Goal: Task Accomplishment & Management: Manage account settings

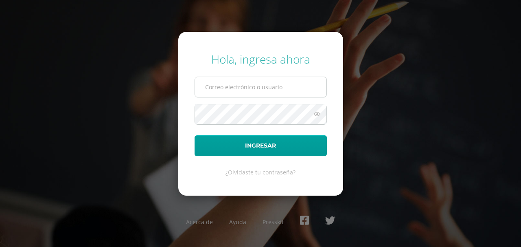
click at [244, 87] on input "text" at bounding box center [261, 87] width 132 height 20
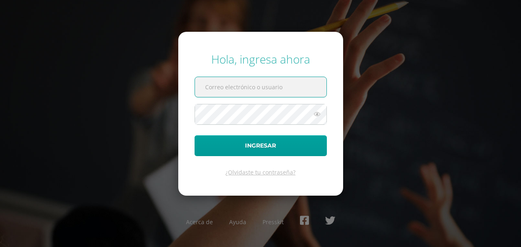
click at [270, 82] on input "text" at bounding box center [261, 87] width 132 height 20
type input "mariajose.aguilar@liceoguatemala.edu.gt"
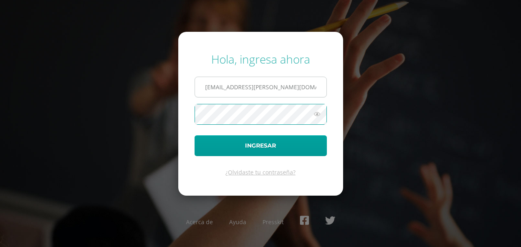
click at [195, 135] on button "Ingresar" at bounding box center [261, 145] width 132 height 21
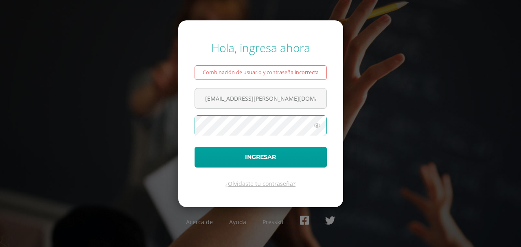
click at [195, 147] on button "Ingresar" at bounding box center [261, 157] width 132 height 21
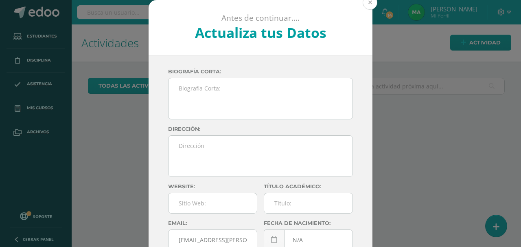
click at [368, 4] on button at bounding box center [370, 2] width 15 height 15
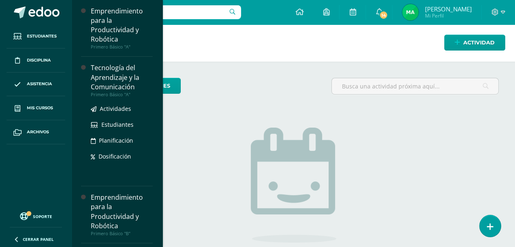
click at [128, 83] on div "Tecnología del Aprendizaje y la Comunicación" at bounding box center [122, 77] width 62 height 28
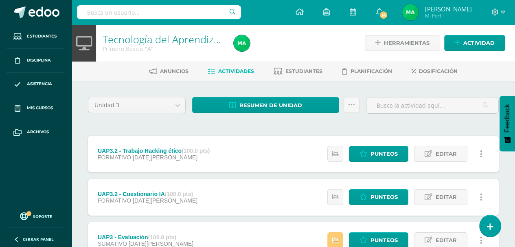
scroll to position [41, 0]
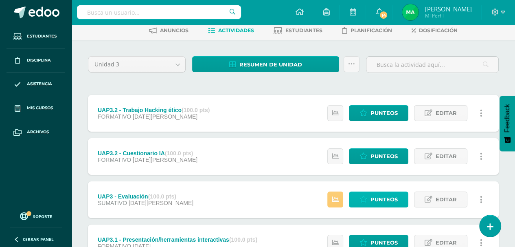
click at [378, 197] on span "Punteos" at bounding box center [384, 199] width 27 height 15
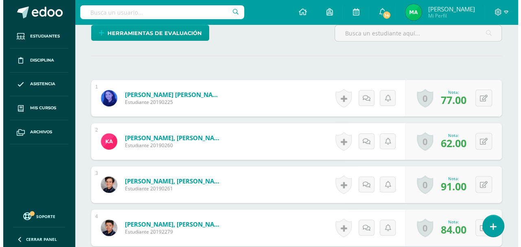
scroll to position [163, 0]
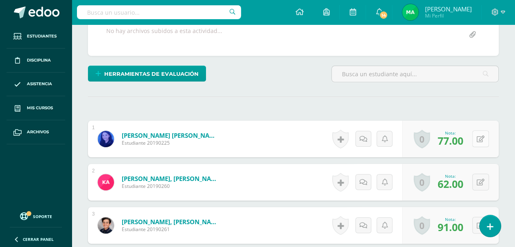
click at [487, 140] on button at bounding box center [481, 138] width 17 height 17
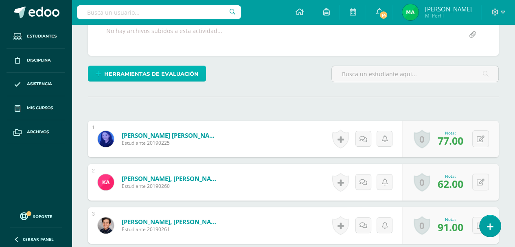
click at [191, 75] on span "Herramientas de evaluación" at bounding box center [151, 73] width 95 height 15
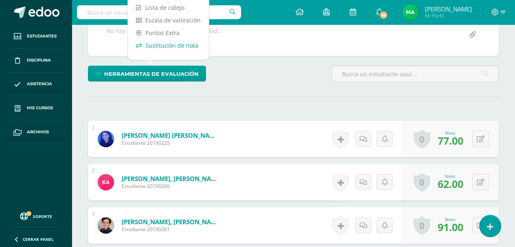
click at [186, 43] on link "Sustitución de nota" at bounding box center [168, 45] width 81 height 13
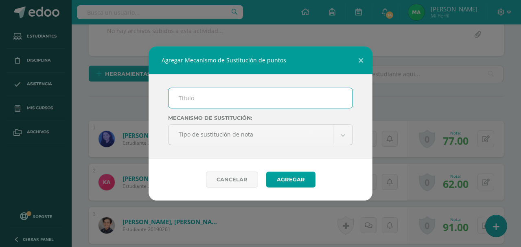
click at [218, 101] on input "text" at bounding box center [261, 98] width 184 height 20
type input "PMA - U3"
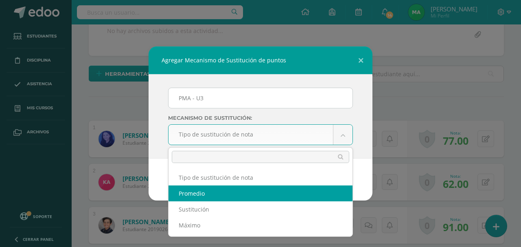
select select "average"
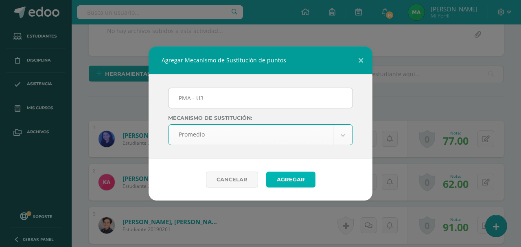
click at [302, 175] on button "Agregar" at bounding box center [290, 179] width 49 height 16
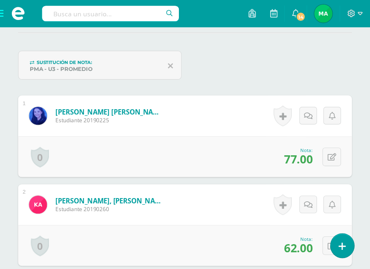
scroll to position [230, 0]
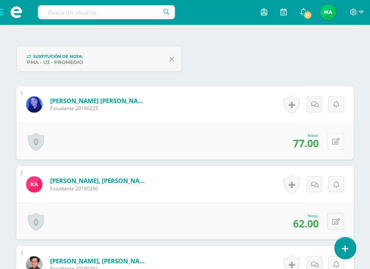
click at [337, 143] on icon at bounding box center [336, 141] width 8 height 7
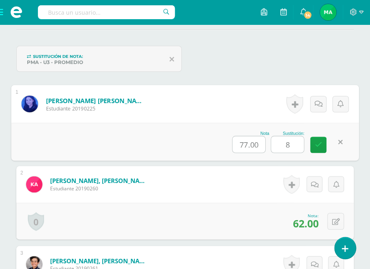
type input "80"
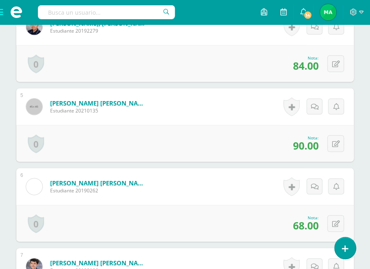
scroll to position [592, 0]
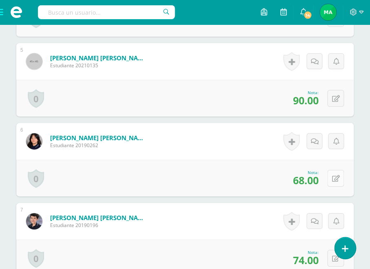
click at [337, 176] on icon at bounding box center [336, 178] width 8 height 7
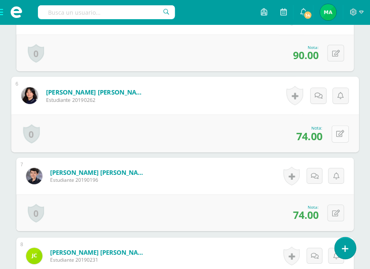
click at [334, 130] on button at bounding box center [340, 133] width 17 height 17
type input "9"
type input "80"
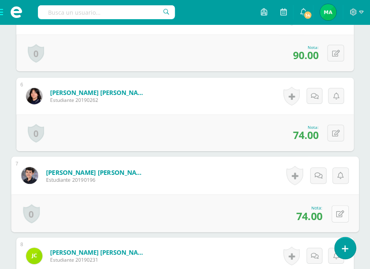
click at [334, 213] on button at bounding box center [340, 213] width 17 height 17
type input "90"
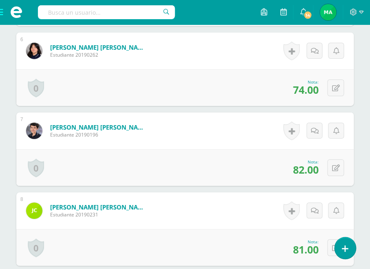
scroll to position [728, 0]
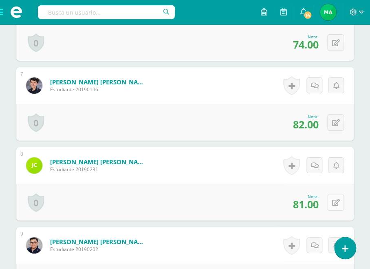
click at [338, 204] on icon at bounding box center [336, 202] width 8 height 7
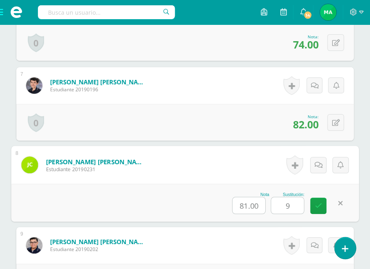
type input "90"
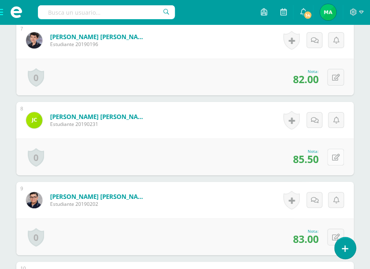
scroll to position [818, 0]
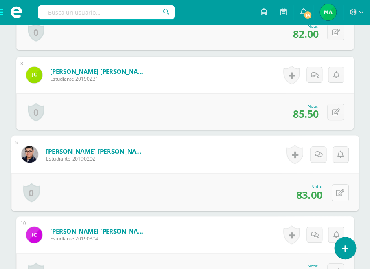
click at [336, 189] on icon at bounding box center [340, 192] width 8 height 7
type input "85"
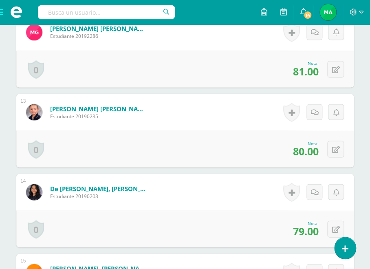
scroll to position [1225, 0]
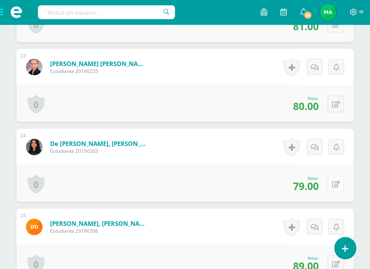
click at [336, 181] on icon at bounding box center [336, 183] width 8 height 7
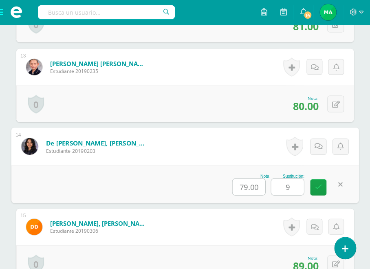
type input "90"
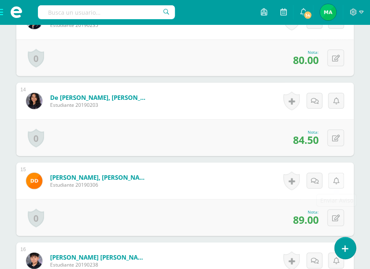
scroll to position [1316, 0]
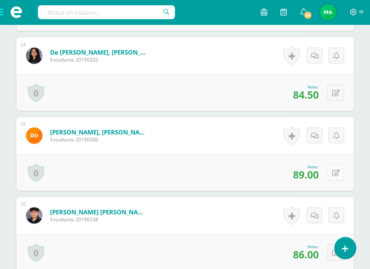
click at [334, 171] on button at bounding box center [335, 172] width 17 height 17
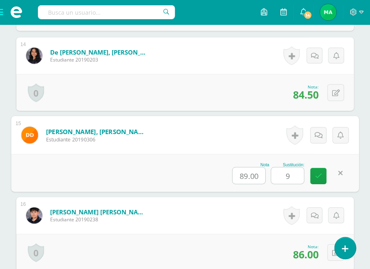
type input "90"
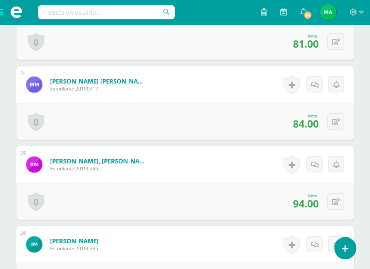
scroll to position [2131, 0]
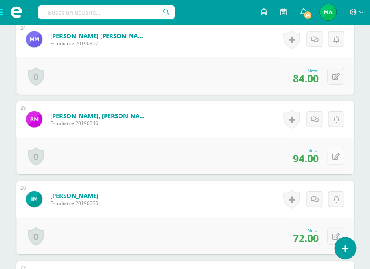
click at [334, 159] on button at bounding box center [335, 156] width 17 height 17
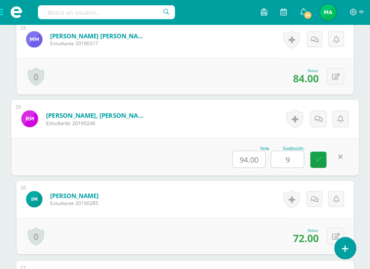
type input "95"
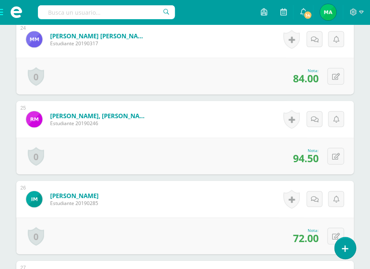
scroll to position [2176, 0]
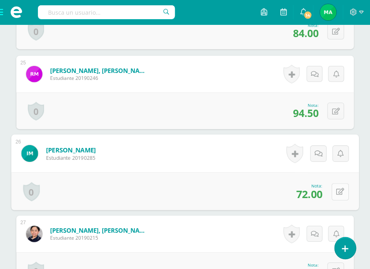
click at [333, 190] on button at bounding box center [340, 191] width 17 height 17
type input "95"
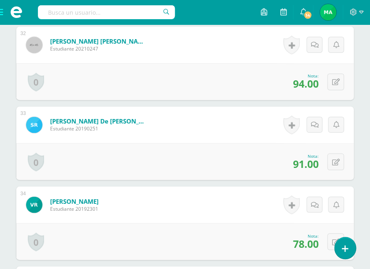
scroll to position [2809, 0]
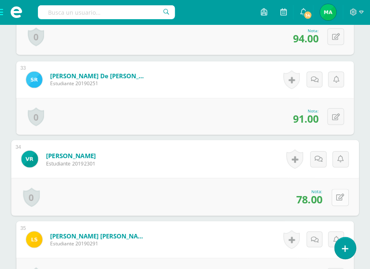
click at [336, 196] on icon at bounding box center [340, 196] width 8 height 7
type input "80"
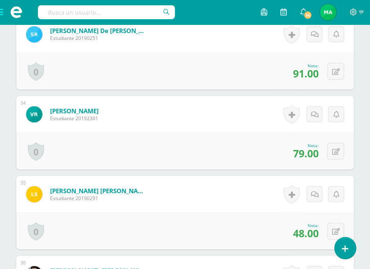
scroll to position [2900, 0]
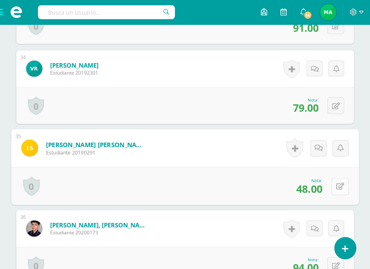
click at [336, 182] on icon at bounding box center [340, 185] width 8 height 7
type input "75"
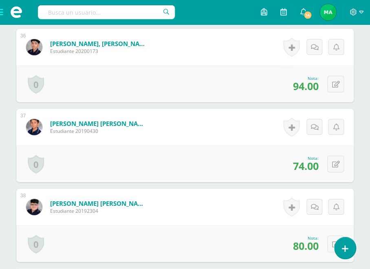
scroll to position [3126, 0]
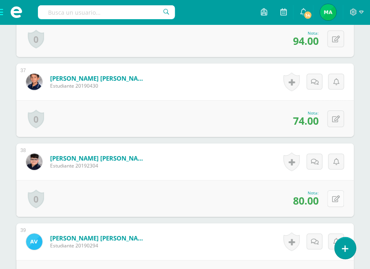
click at [336, 198] on icon at bounding box center [336, 199] width 8 height 7
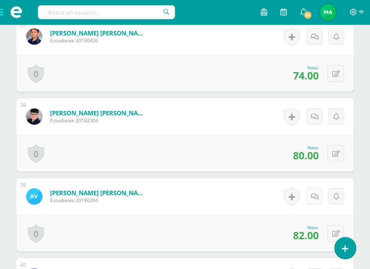
scroll to position [3262, 0]
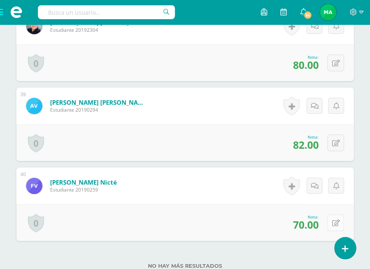
click at [335, 220] on button at bounding box center [335, 222] width 17 height 17
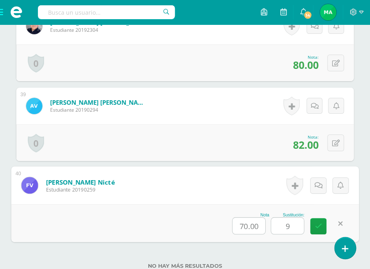
type input "90"
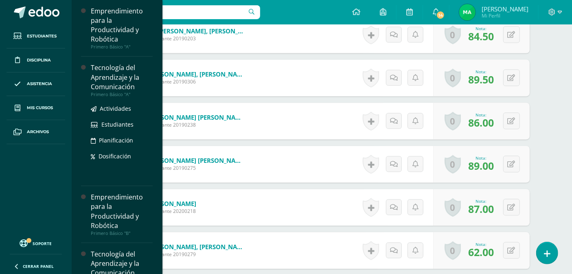
scroll to position [770, 0]
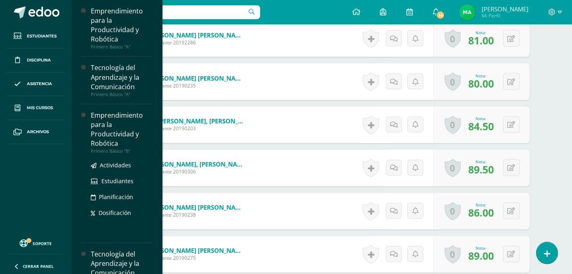
click at [121, 136] on div "Emprendimiento para la Productividad y Robótica" at bounding box center [122, 129] width 62 height 37
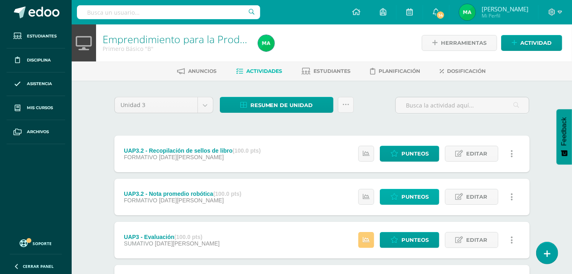
scroll to position [45, 0]
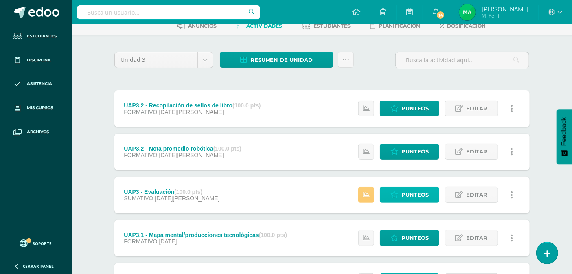
click at [401, 193] on link "Punteos" at bounding box center [409, 195] width 59 height 16
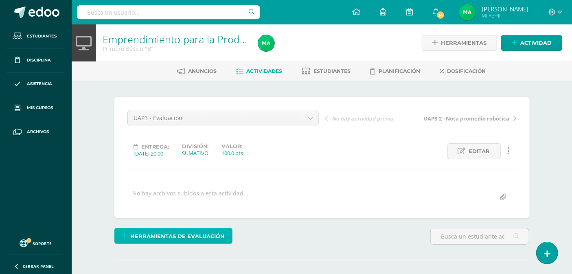
click at [180, 237] on span "Herramientas de evaluación" at bounding box center [177, 236] width 95 height 15
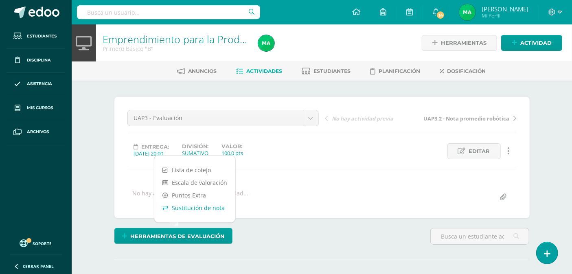
click at [207, 209] on link "Sustitución de nota" at bounding box center [194, 208] width 81 height 13
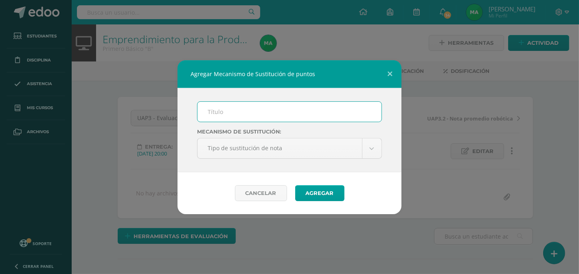
click at [245, 117] on input "text" at bounding box center [290, 112] width 184 height 20
click at [241, 113] on input "text" at bounding box center [290, 112] width 184 height 20
type input "PMA - U3"
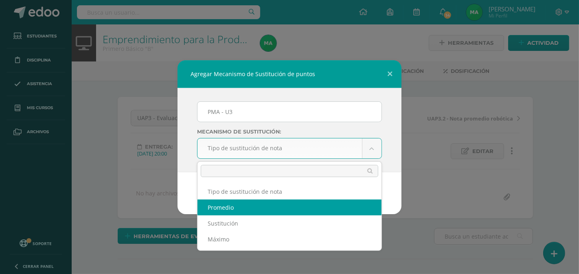
select select "average"
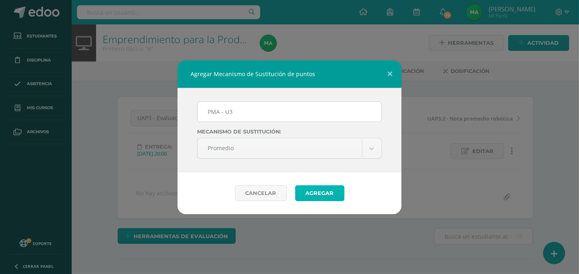
click at [332, 190] on button "Agregar" at bounding box center [319, 193] width 49 height 16
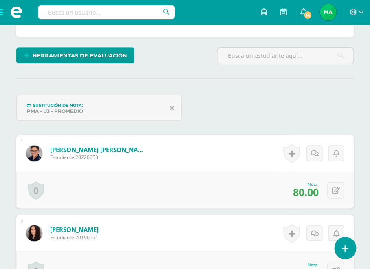
scroll to position [226, 0]
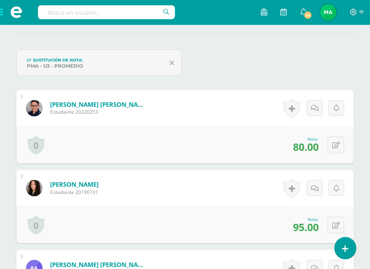
click at [335, 146] on icon at bounding box center [336, 145] width 8 height 7
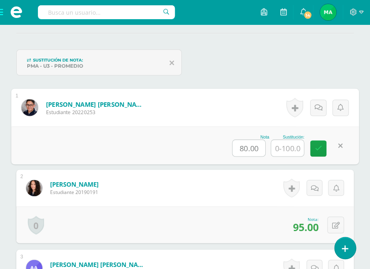
click at [300, 64] on div "Sustitución de nota: PMA - U3 - Promedio" at bounding box center [185, 65] width 344 height 33
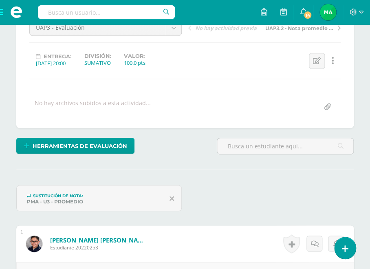
scroll to position [45, 0]
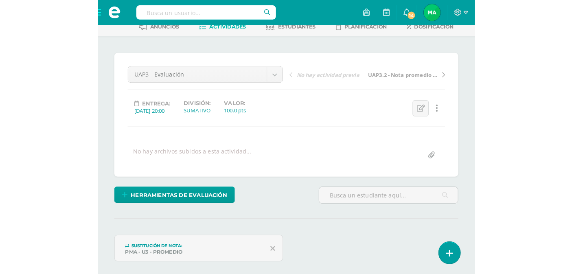
scroll to position [0, 0]
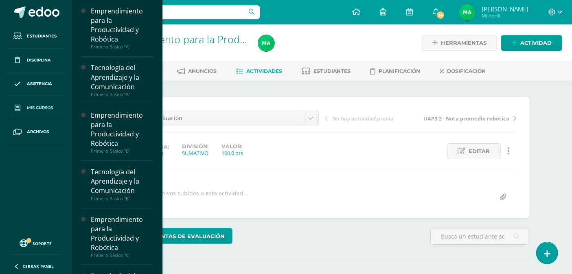
click at [45, 112] on link "Mis cursos" at bounding box center [36, 108] width 59 height 24
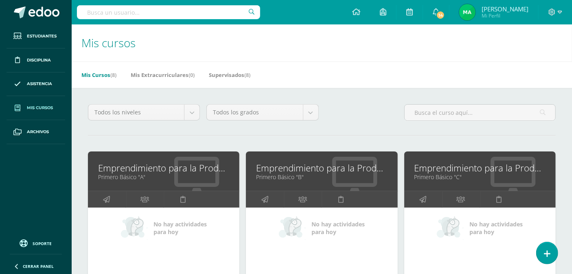
scroll to position [45, 0]
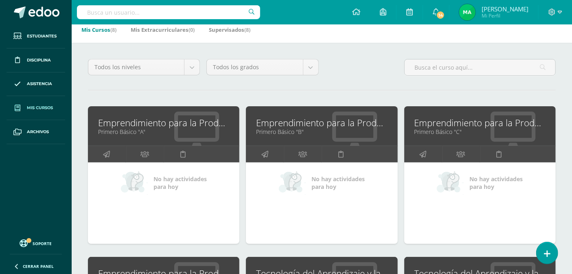
click at [295, 121] on link "Emprendimiento para la Productividad y Robótica" at bounding box center [321, 122] width 131 height 13
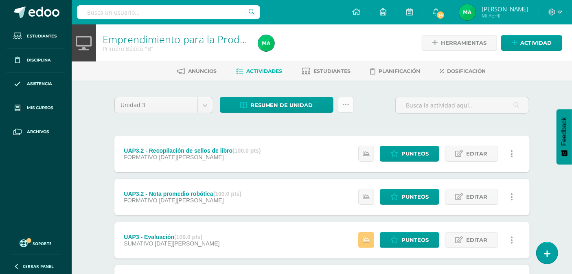
click at [338, 103] on link at bounding box center [346, 105] width 16 height 16
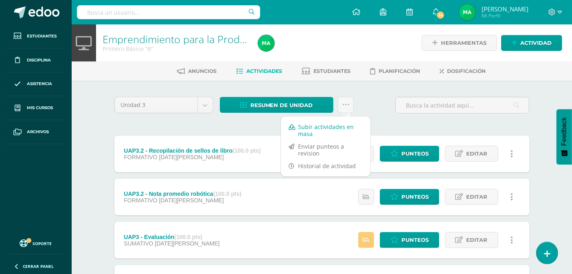
click at [314, 126] on link "Subir actividades en masa" at bounding box center [326, 131] width 90 height 20
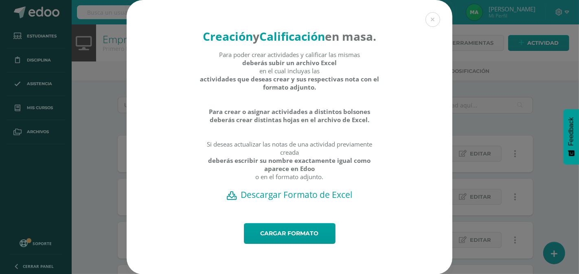
click at [313, 200] on h2 "Descargar Formato de Excel" at bounding box center [289, 194] width 297 height 11
click at [289, 244] on link "Cargar formato" at bounding box center [290, 233] width 92 height 21
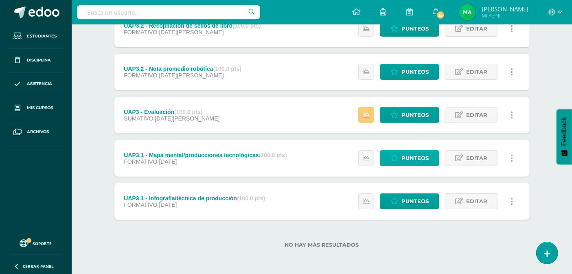
scroll to position [35, 0]
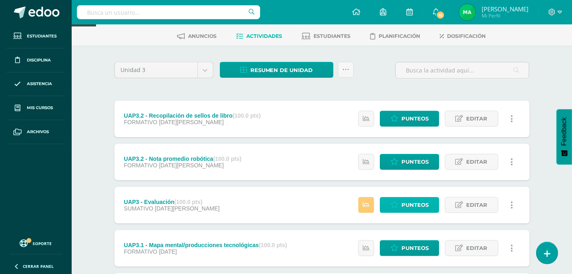
click at [421, 200] on span "Punteos" at bounding box center [415, 205] width 27 height 15
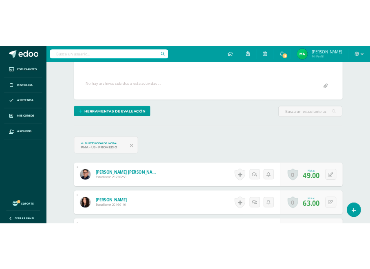
scroll to position [149, 0]
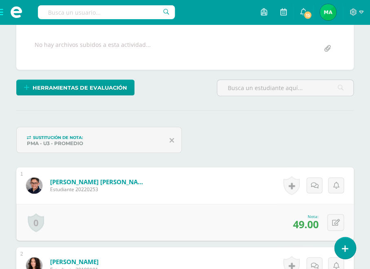
click at [335, 142] on div "Sustitución de nota: PMA - U3 - Promedio" at bounding box center [185, 143] width 344 height 33
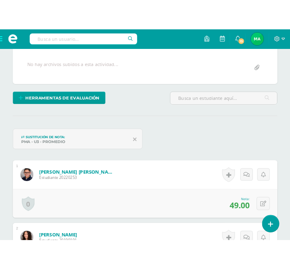
scroll to position [162, 0]
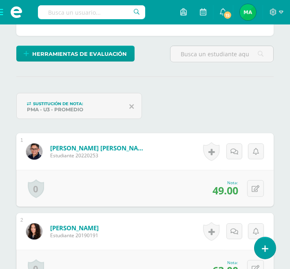
scroll to position [252, 0]
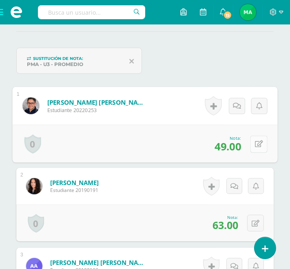
click at [255, 145] on icon at bounding box center [259, 144] width 8 height 7
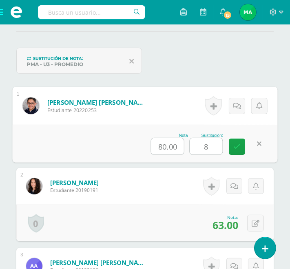
type input "80"
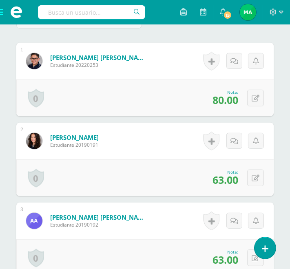
scroll to position [343, 0]
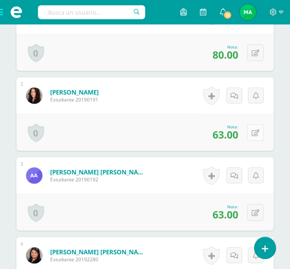
click at [255, 135] on icon at bounding box center [255, 133] width 8 height 7
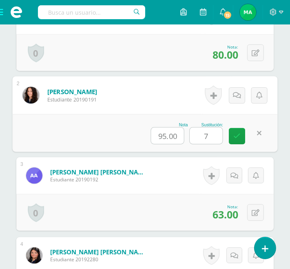
type input "75"
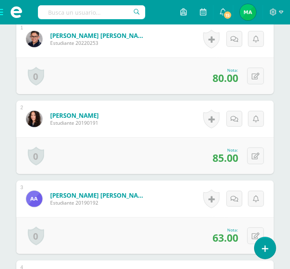
scroll to position [365, 0]
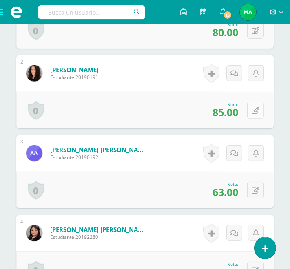
click at [251, 108] on button at bounding box center [255, 110] width 17 height 17
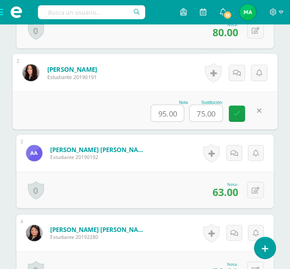
click at [172, 112] on input "95.00" at bounding box center [167, 113] width 33 height 16
drag, startPoint x: 172, startPoint y: 112, endPoint x: 156, endPoint y: 113, distance: 15.5
click at [171, 112] on input "95.00" at bounding box center [167, 113] width 33 height 16
click at [156, 113] on input "95.00" at bounding box center [167, 113] width 33 height 16
click at [158, 112] on input "95.00" at bounding box center [167, 113] width 33 height 16
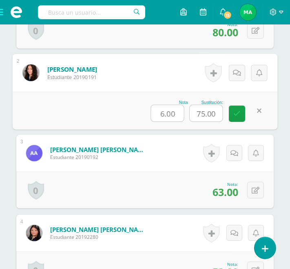
type input "63.00"
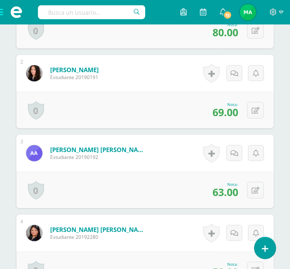
scroll to position [319, 0]
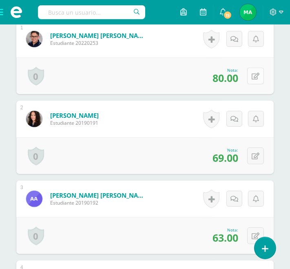
click at [254, 77] on icon at bounding box center [255, 76] width 8 height 7
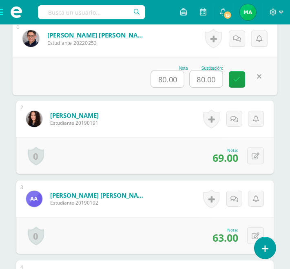
click at [159, 78] on input "80.00" at bounding box center [167, 79] width 33 height 16
type input "49.00"
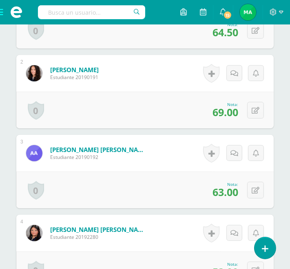
scroll to position [410, 0]
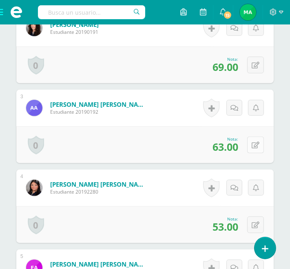
click at [251, 142] on button at bounding box center [255, 144] width 17 height 17
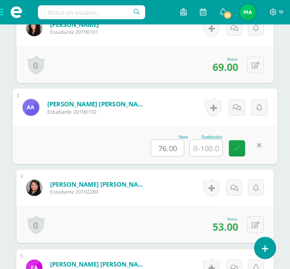
click at [157, 147] on input "76.00" at bounding box center [167, 148] width 33 height 16
type input "63"
click at [207, 150] on input "text" at bounding box center [206, 148] width 33 height 16
type input "95"
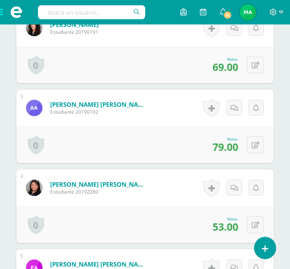
scroll to position [455, 0]
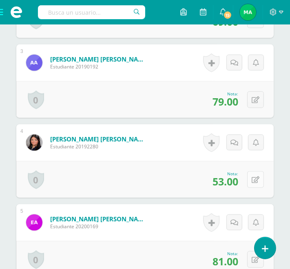
click at [257, 180] on icon at bounding box center [255, 179] width 8 height 7
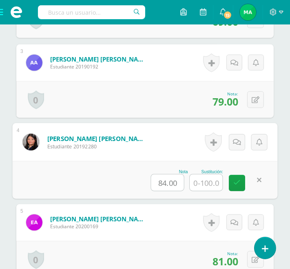
click at [158, 182] on input "84.00" at bounding box center [167, 182] width 33 height 16
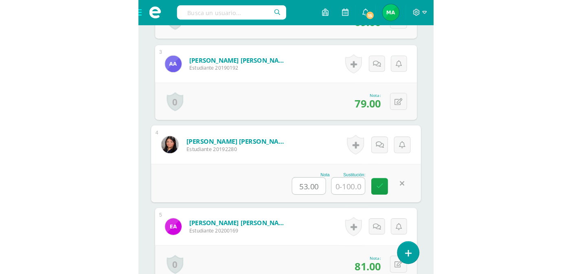
scroll to position [691, 0]
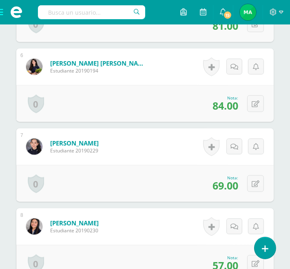
type input "53.00"
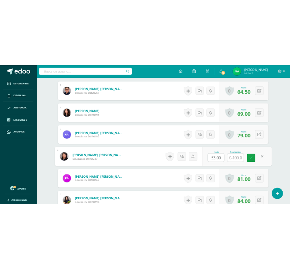
scroll to position [329, 0]
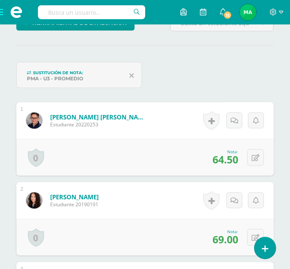
scroll to position [284, 0]
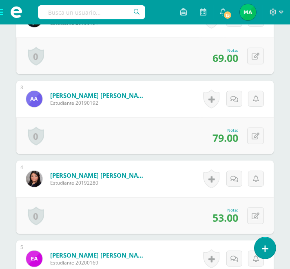
scroll to position [464, 0]
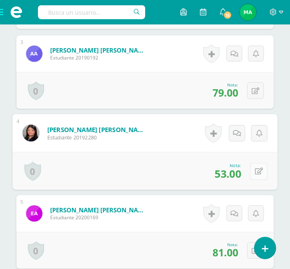
click at [256, 172] on icon at bounding box center [259, 171] width 8 height 7
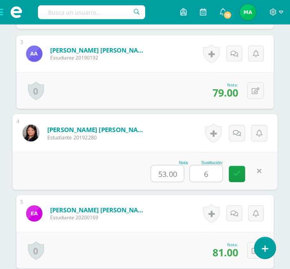
type input "60"
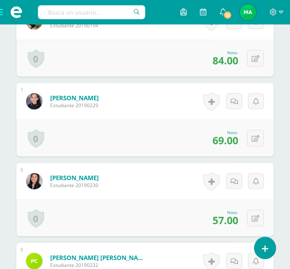
scroll to position [781, 0]
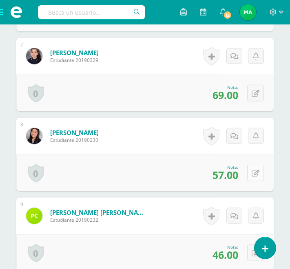
click at [253, 174] on button at bounding box center [255, 173] width 17 height 17
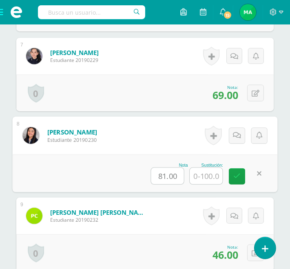
click at [156, 176] on input "81.00" at bounding box center [167, 176] width 33 height 16
type input "57.00"
click at [219, 174] on input "text" at bounding box center [206, 176] width 33 height 16
type input "95"
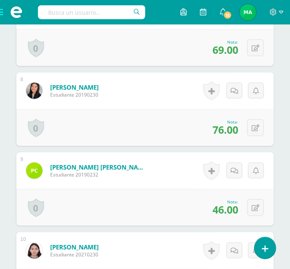
scroll to position [872, 0]
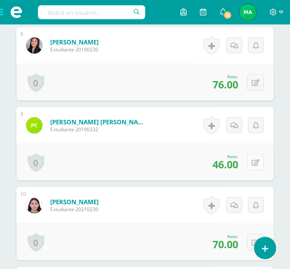
click at [254, 161] on icon at bounding box center [255, 162] width 8 height 7
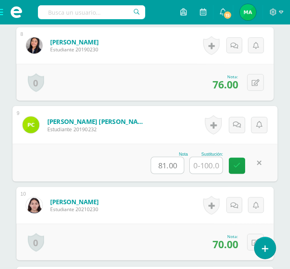
click at [156, 165] on input "81.00" at bounding box center [167, 165] width 33 height 16
type input "46.00"
click at [215, 164] on input "text" at bounding box center [206, 165] width 33 height 16
type input "50"
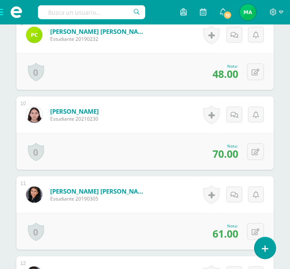
scroll to position [1007, 0]
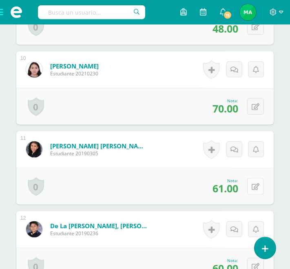
click at [256, 190] on button at bounding box center [255, 186] width 17 height 17
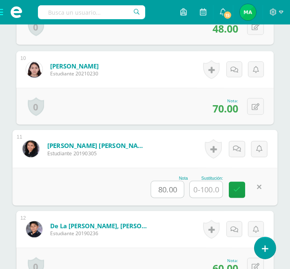
click at [165, 189] on input "80.00" at bounding box center [167, 189] width 33 height 16
type input "61.00"
click at [210, 183] on input "text" at bounding box center [206, 189] width 33 height 16
type input "100"
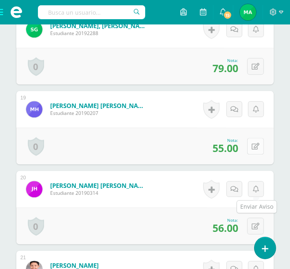
scroll to position [1732, 0]
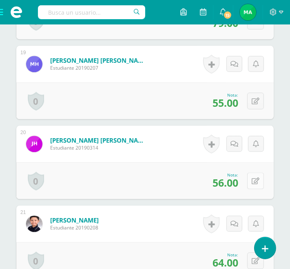
click at [255, 184] on button at bounding box center [255, 180] width 17 height 17
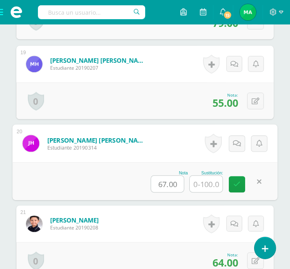
click at [158, 183] on input "67.00" at bounding box center [167, 184] width 33 height 16
type input "56.00"
click at [200, 183] on input "text" at bounding box center [206, 184] width 33 height 16
type input "70"
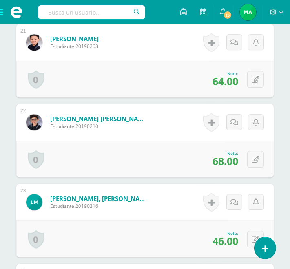
scroll to position [1958, 0]
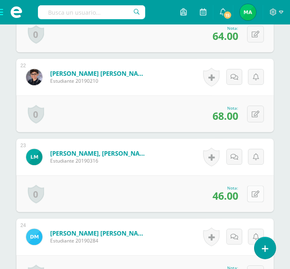
click at [255, 197] on button at bounding box center [255, 193] width 17 height 17
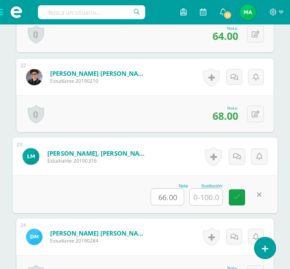
click at [157, 195] on input "66.00" at bounding box center [167, 197] width 33 height 16
type input "46.00"
click at [217, 194] on input "text" at bounding box center [206, 197] width 33 height 16
type input "85"
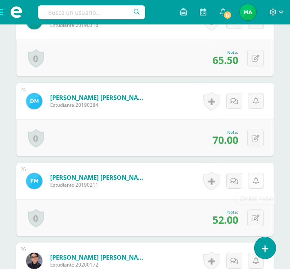
scroll to position [2139, 0]
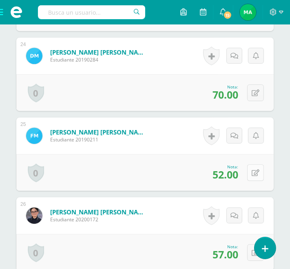
click at [257, 171] on icon at bounding box center [255, 172] width 8 height 7
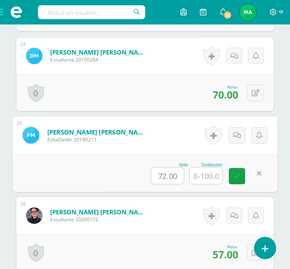
click at [160, 174] on input "72.00" at bounding box center [167, 175] width 33 height 16
type input "52.00"
click at [207, 171] on input "text" at bounding box center [206, 175] width 33 height 16
type input "85"
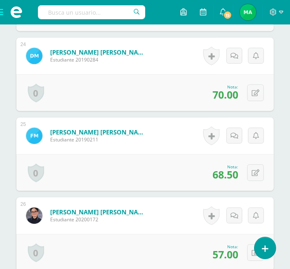
scroll to position [2184, 0]
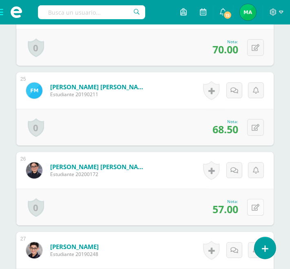
click at [256, 211] on button at bounding box center [255, 207] width 17 height 17
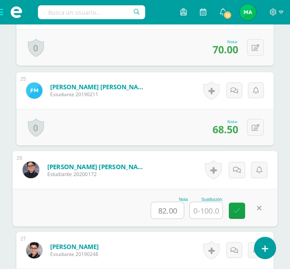
click at [160, 209] on input "82.00" at bounding box center [167, 210] width 33 height 16
type input "57.00"
click at [212, 211] on input "text" at bounding box center [206, 210] width 33 height 16
type input "80"
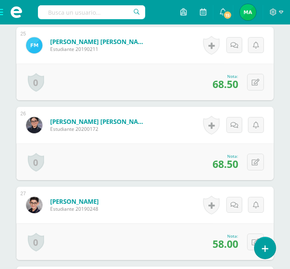
scroll to position [2275, 0]
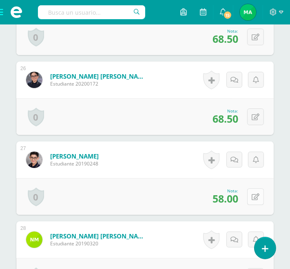
click at [257, 196] on icon at bounding box center [255, 196] width 8 height 7
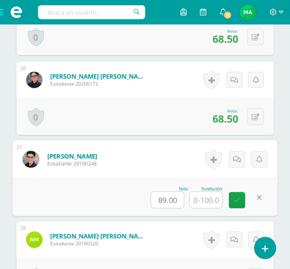
drag, startPoint x: 165, startPoint y: 200, endPoint x: 178, endPoint y: 200, distance: 13.0
click at [165, 200] on input "89.00" at bounding box center [167, 199] width 33 height 16
type input "58.00"
click at [207, 200] on input "text" at bounding box center [206, 199] width 33 height 16
type input "65"
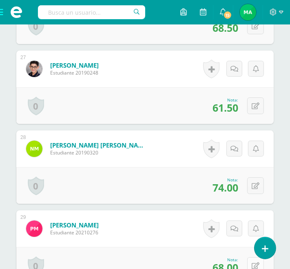
scroll to position [2411, 0]
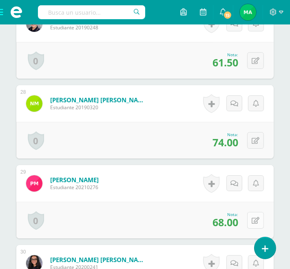
click at [253, 221] on button at bounding box center [255, 220] width 17 height 17
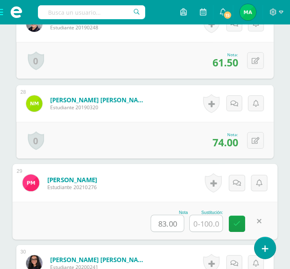
click at [163, 225] on input "83.00" at bounding box center [167, 223] width 33 height 16
type input "68.00"
click at [207, 226] on input "text" at bounding box center [206, 223] width 33 height 16
type input "75"
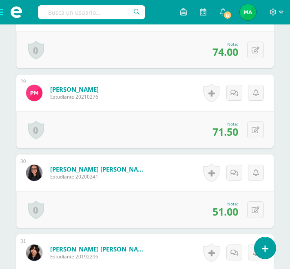
scroll to position [2546, 0]
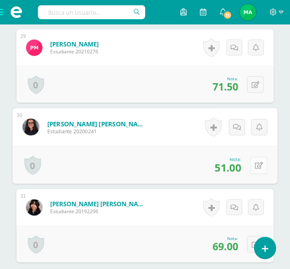
click at [257, 165] on icon at bounding box center [259, 165] width 8 height 7
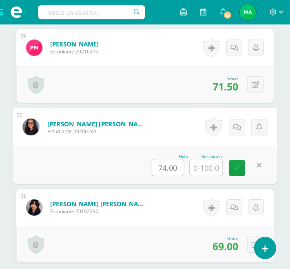
drag, startPoint x: 164, startPoint y: 169, endPoint x: 186, endPoint y: 163, distance: 22.8
click at [165, 169] on input "74.00" at bounding box center [167, 167] width 33 height 16
type input "51.00"
click at [206, 166] on input "text" at bounding box center [206, 167] width 33 height 16
type input "85"
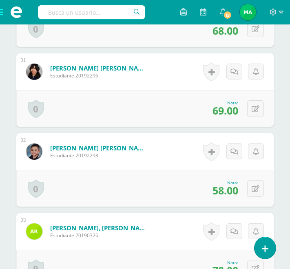
scroll to position [2728, 0]
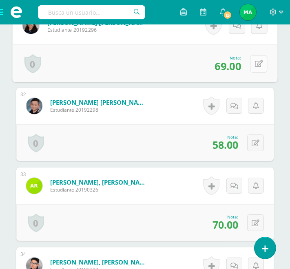
click at [258, 66] on icon at bounding box center [259, 63] width 8 height 7
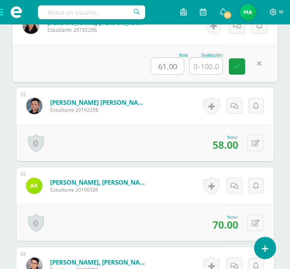
click at [164, 64] on input "61.00" at bounding box center [167, 66] width 33 height 16
type input "69.00"
click at [206, 65] on input "text" at bounding box center [206, 66] width 33 height 16
type input "70"
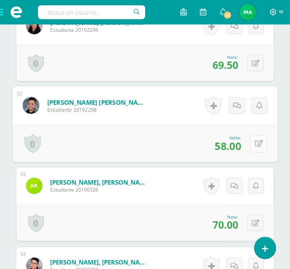
click at [253, 142] on button at bounding box center [258, 143] width 17 height 17
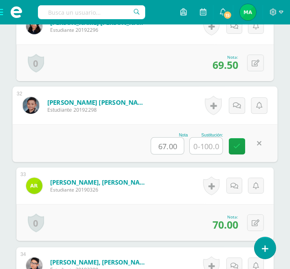
click at [167, 146] on input "67.00" at bounding box center [167, 146] width 33 height 16
type input "58.00"
click at [209, 147] on input "text" at bounding box center [206, 146] width 33 height 16
type input "90"
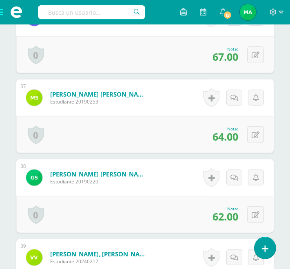
scroll to position [3180, 0]
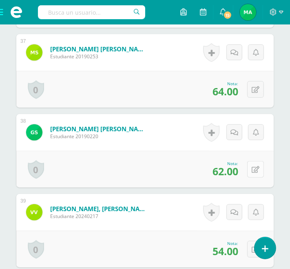
click at [253, 174] on button at bounding box center [255, 169] width 17 height 17
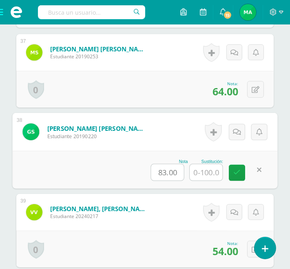
click at [164, 171] on input "83.00" at bounding box center [167, 172] width 33 height 16
type input "62.00"
click at [200, 175] on input "text" at bounding box center [206, 172] width 33 height 16
type input "70"
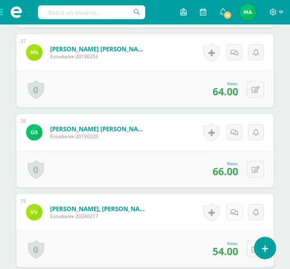
scroll to position [3271, 0]
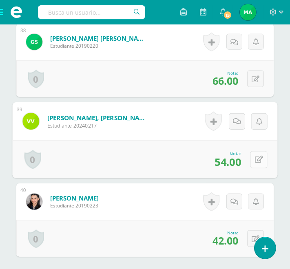
click at [260, 159] on button at bounding box center [258, 159] width 17 height 17
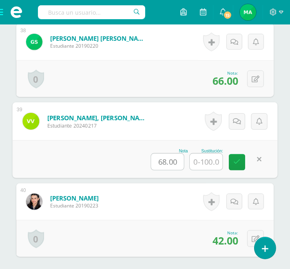
drag, startPoint x: 165, startPoint y: 160, endPoint x: 171, endPoint y: 160, distance: 5.7
click at [167, 160] on input "68.00" at bounding box center [167, 162] width 33 height 16
type input "54.00"
click at [209, 159] on input "text" at bounding box center [206, 162] width 33 height 16
type input "60"
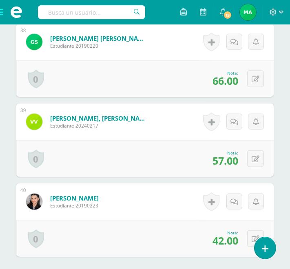
scroll to position [3353, 0]
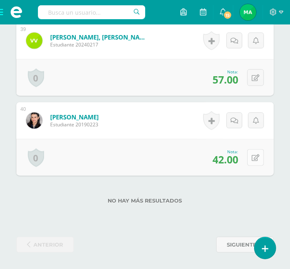
click at [259, 158] on button at bounding box center [255, 157] width 17 height 17
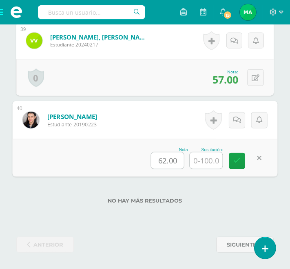
click at [165, 159] on input "62.00" at bounding box center [167, 160] width 33 height 16
type input "42.00"
click at [211, 158] on input "text" at bounding box center [206, 160] width 33 height 16
type input "55"
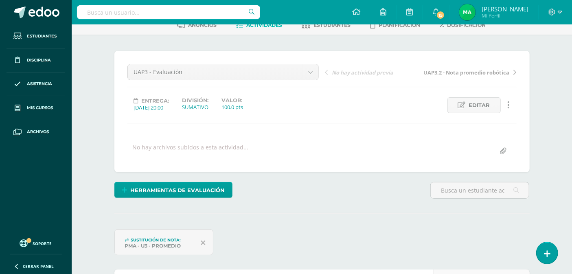
scroll to position [0, 0]
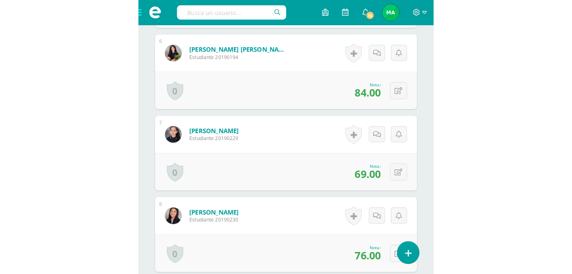
scroll to position [796, 0]
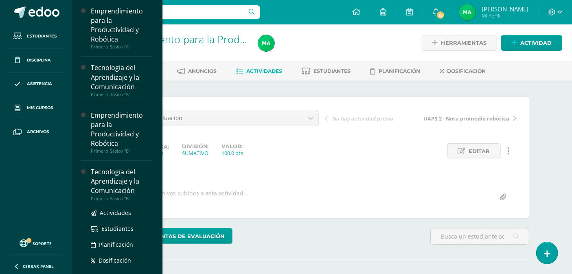
scroll to position [45, 0]
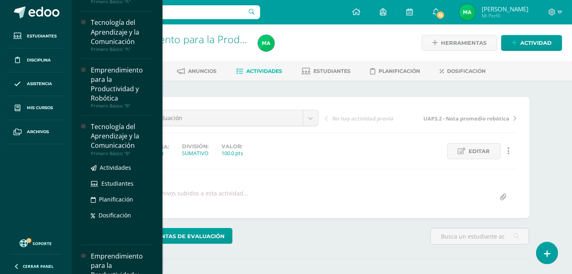
click at [114, 147] on div "Tecnología del Aprendizaje y la Comunicación" at bounding box center [122, 136] width 62 height 28
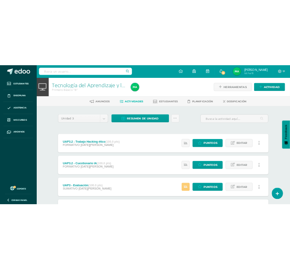
scroll to position [45, 0]
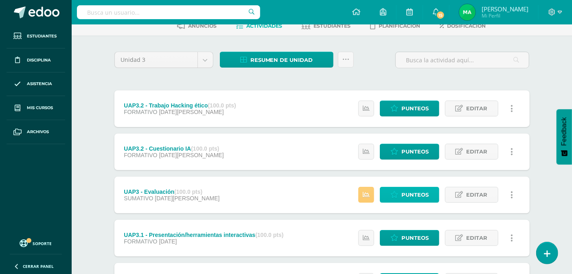
click at [400, 193] on link "Punteos" at bounding box center [409, 195] width 59 height 16
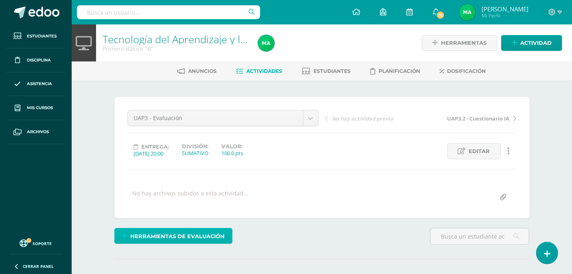
click at [209, 236] on span "Herramientas de evaluación" at bounding box center [177, 236] width 95 height 15
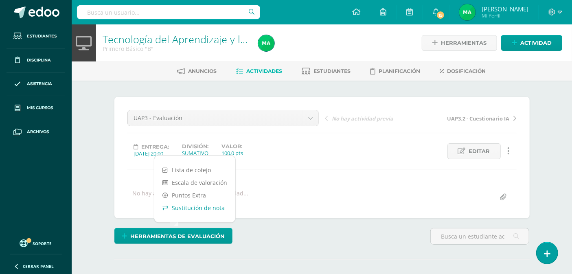
click at [205, 206] on link "Sustitución de nota" at bounding box center [194, 208] width 81 height 13
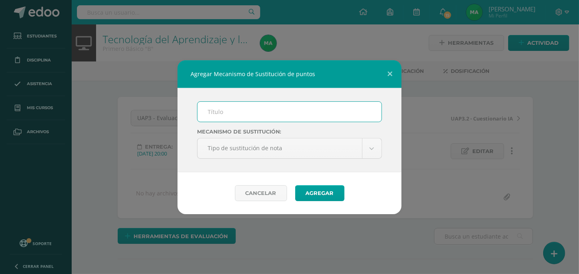
click at [242, 108] on input "text" at bounding box center [290, 112] width 184 height 20
type input "PMA - U3"
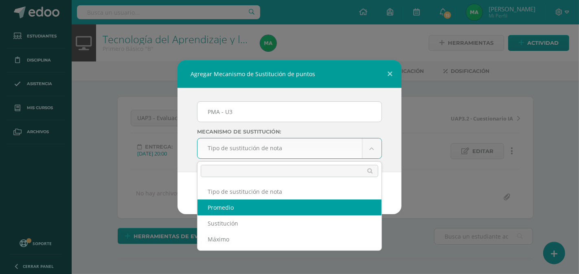
select select "average"
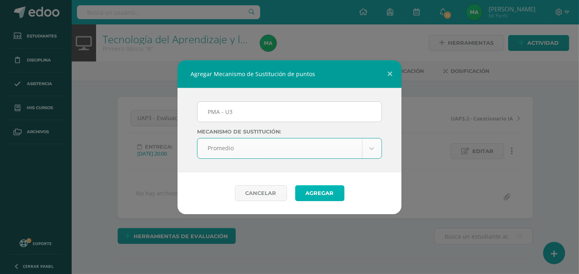
click at [289, 193] on button "Agregar" at bounding box center [319, 193] width 49 height 16
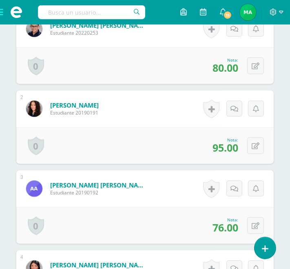
scroll to position [375, 0]
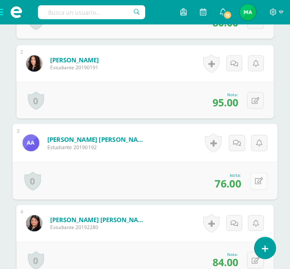
click at [255, 180] on icon at bounding box center [259, 181] width 8 height 7
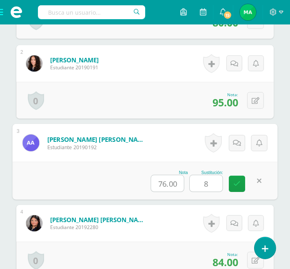
type input "80"
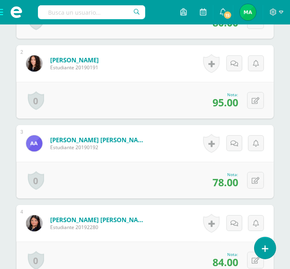
scroll to position [420, 0]
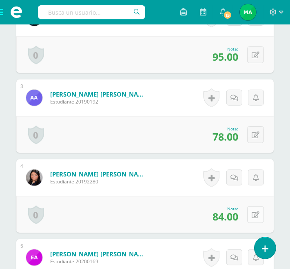
click at [256, 217] on icon at bounding box center [255, 214] width 8 height 7
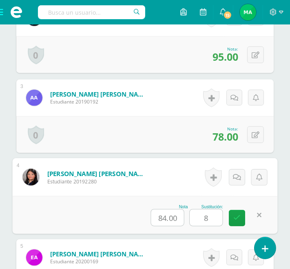
type input "85"
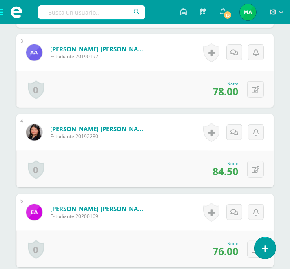
scroll to position [511, 0]
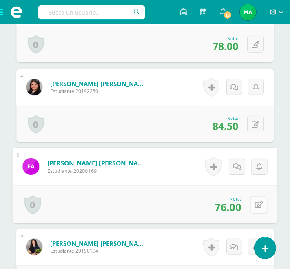
click at [251, 203] on button at bounding box center [258, 204] width 17 height 17
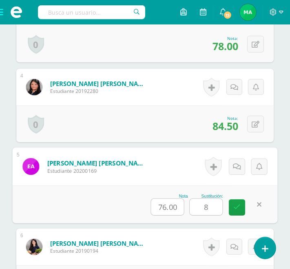
type input "80"
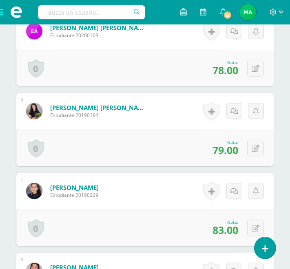
scroll to position [692, 0]
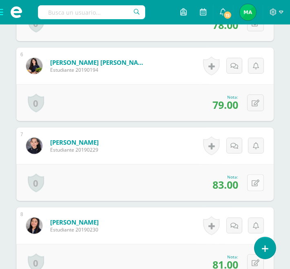
click at [254, 185] on icon at bounding box center [255, 183] width 8 height 7
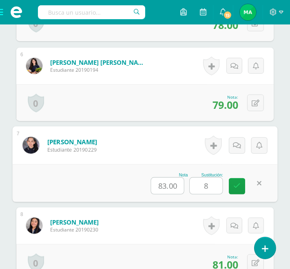
type input "85"
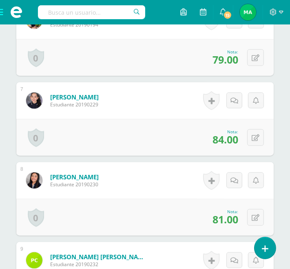
scroll to position [782, 0]
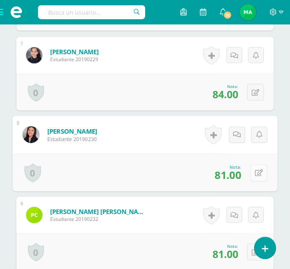
click at [253, 176] on button at bounding box center [258, 172] width 17 height 17
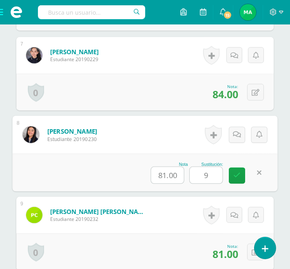
type input "90"
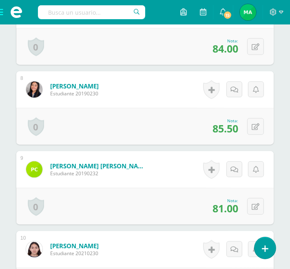
scroll to position [873, 0]
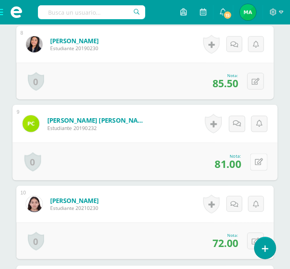
click at [257, 162] on icon at bounding box center [259, 161] width 8 height 7
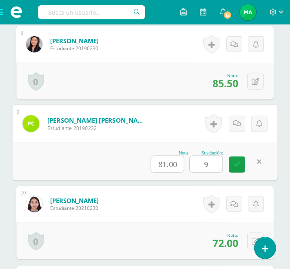
type input "90"
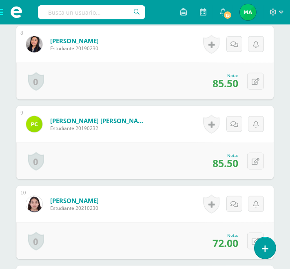
scroll to position [918, 0]
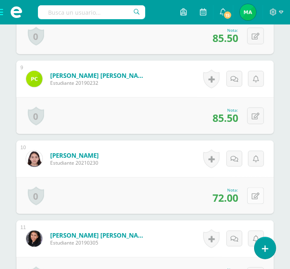
click at [255, 197] on icon at bounding box center [255, 196] width 8 height 7
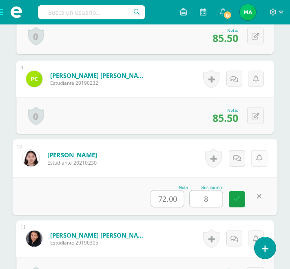
type input "80"
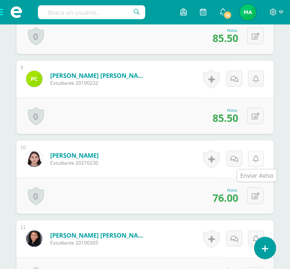
scroll to position [1009, 0]
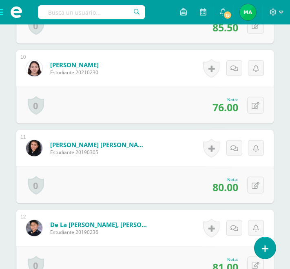
click at [143, 160] on form "[PERSON_NAME] [PERSON_NAME] Estudiante 20190305 Nota 80.00 Sustitución:" at bounding box center [144, 148] width 257 height 37
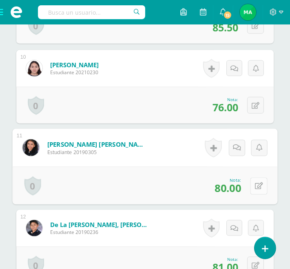
click at [255, 185] on icon at bounding box center [259, 185] width 8 height 7
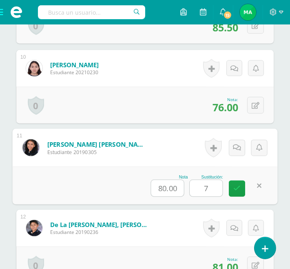
type input "75"
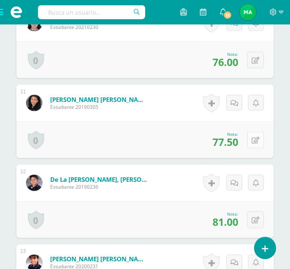
scroll to position [1099, 0]
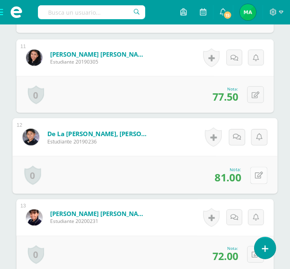
click at [250, 176] on button at bounding box center [258, 175] width 17 height 17
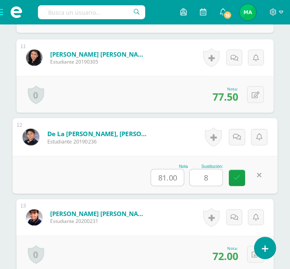
type input "85"
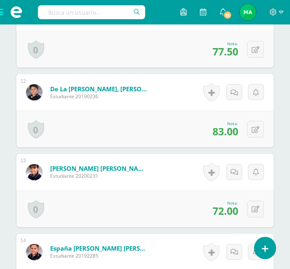
scroll to position [1189, 0]
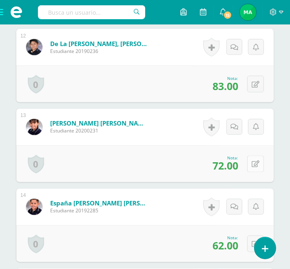
click at [261, 165] on button at bounding box center [255, 164] width 17 height 17
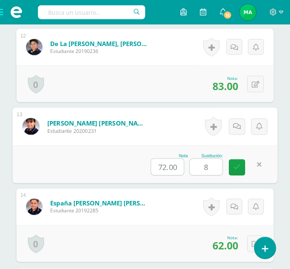
type input "80"
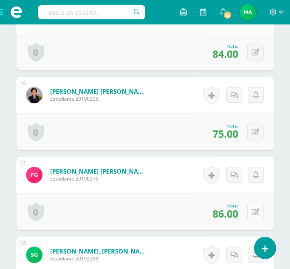
scroll to position [1506, 0]
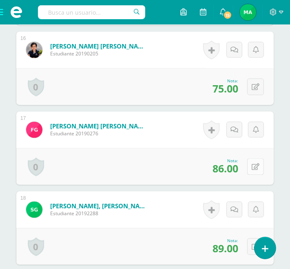
click at [252, 165] on button at bounding box center [255, 166] width 17 height 17
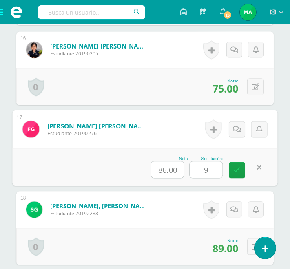
type input "90"
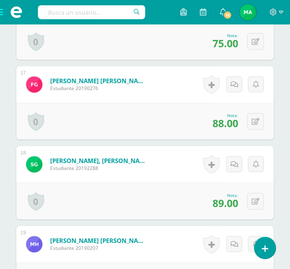
scroll to position [1597, 0]
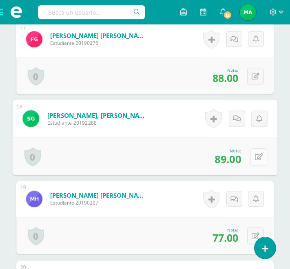
click at [257, 155] on icon at bounding box center [259, 156] width 8 height 7
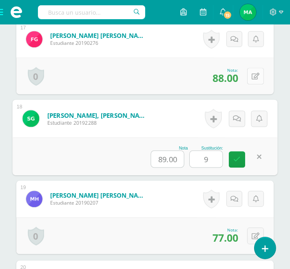
type input "90"
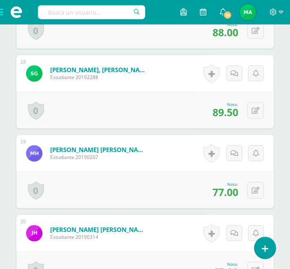
scroll to position [1688, 0]
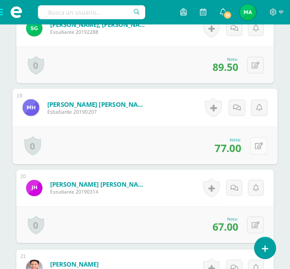
click at [257, 144] on icon at bounding box center [259, 145] width 8 height 7
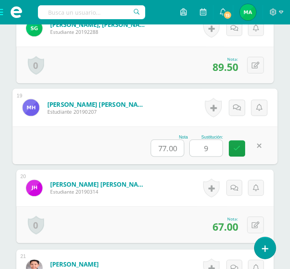
type input "90"
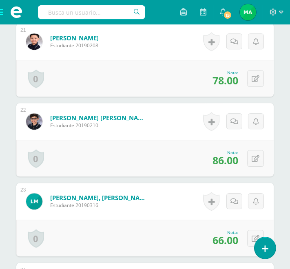
scroll to position [1959, 0]
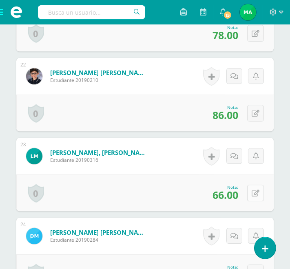
click at [257, 194] on icon at bounding box center [255, 193] width 8 height 7
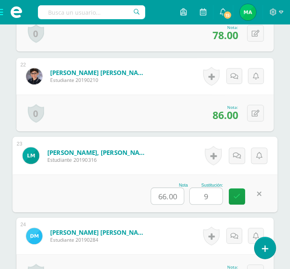
type input "90"
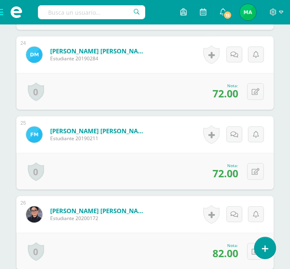
scroll to position [2185, 0]
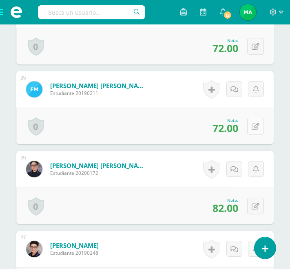
click at [258, 126] on icon at bounding box center [255, 126] width 8 height 7
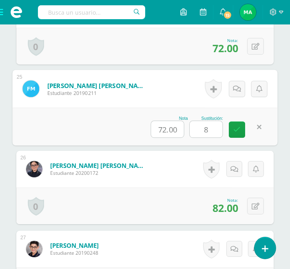
type input "85"
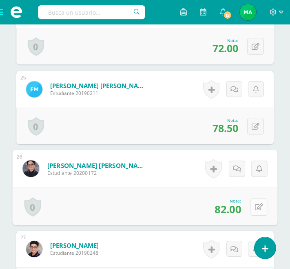
click at [256, 204] on icon at bounding box center [259, 206] width 8 height 7
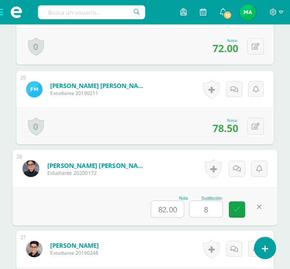
type input "85"
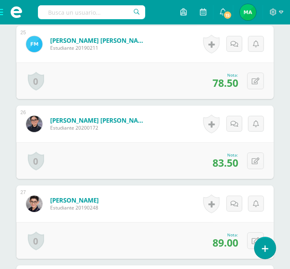
scroll to position [2276, 0]
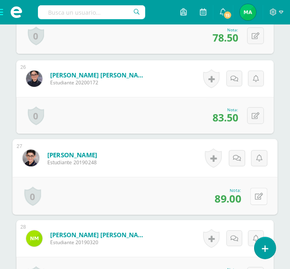
click at [255, 194] on icon at bounding box center [259, 196] width 8 height 7
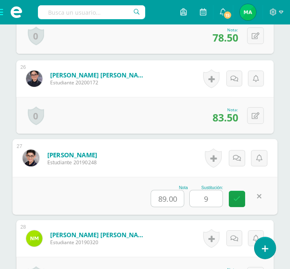
type input "90"
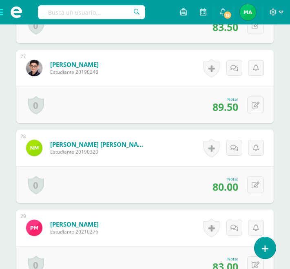
scroll to position [2411, 0]
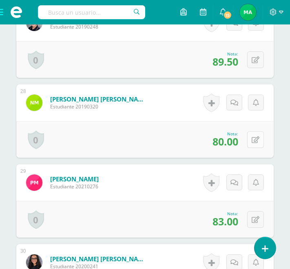
click at [257, 137] on icon at bounding box center [255, 139] width 8 height 7
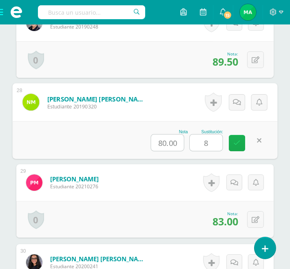
type input "85"
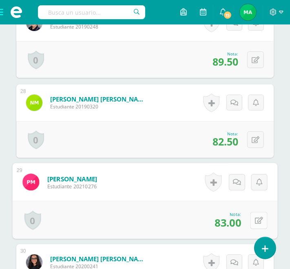
click at [259, 219] on button at bounding box center [258, 219] width 17 height 17
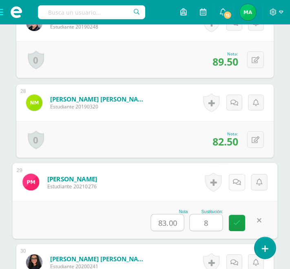
type input "85"
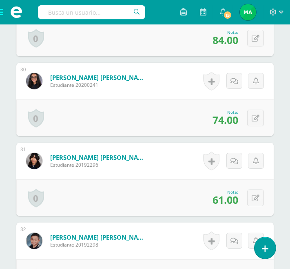
scroll to position [2638, 0]
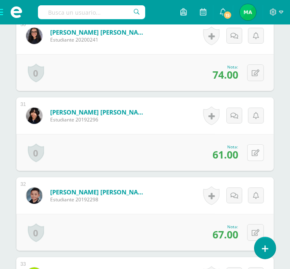
click at [255, 155] on icon at bounding box center [255, 152] width 8 height 7
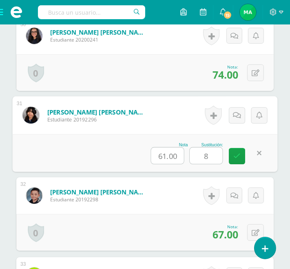
type input "80"
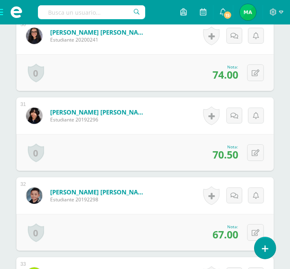
scroll to position [2728, 0]
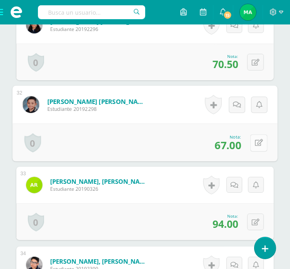
click at [257, 145] on icon at bounding box center [259, 142] width 8 height 7
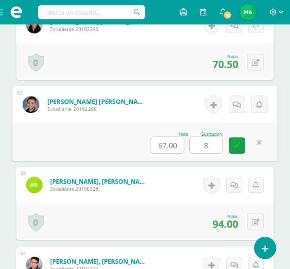
type input "85"
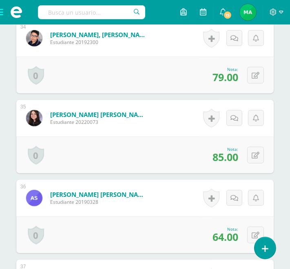
scroll to position [3045, 0]
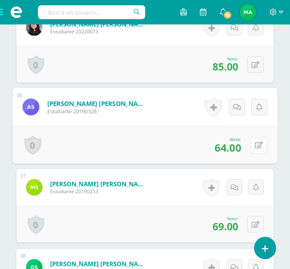
click at [256, 147] on icon at bounding box center [259, 145] width 8 height 7
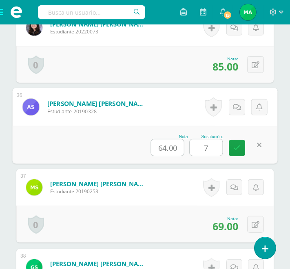
type input "70"
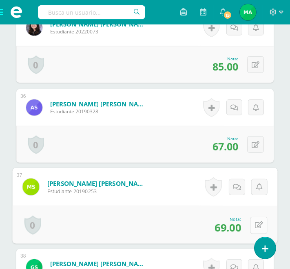
click at [255, 225] on icon at bounding box center [259, 225] width 8 height 7
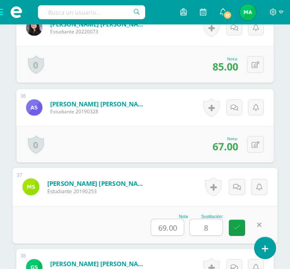
type input "80"
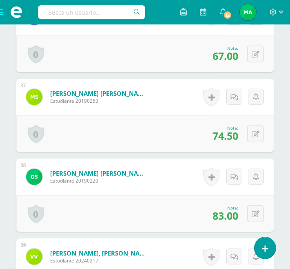
scroll to position [3181, 0]
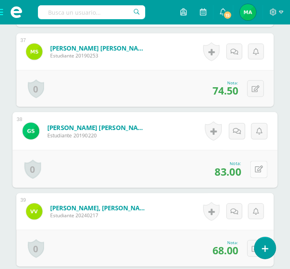
click at [255, 171] on button at bounding box center [258, 168] width 17 height 17
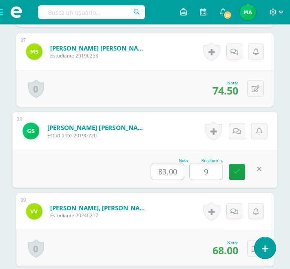
type input "90"
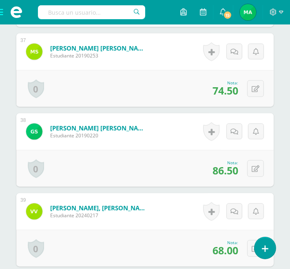
scroll to position [3226, 0]
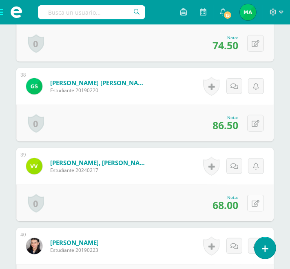
click at [254, 208] on button at bounding box center [255, 203] width 17 height 17
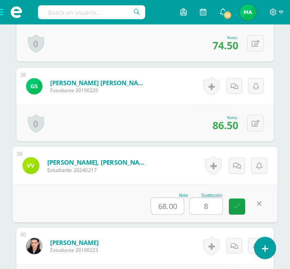
type input "85"
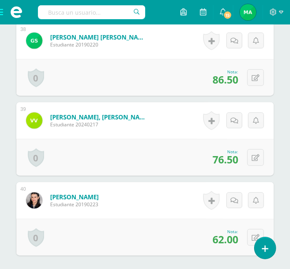
scroll to position [3317, 0]
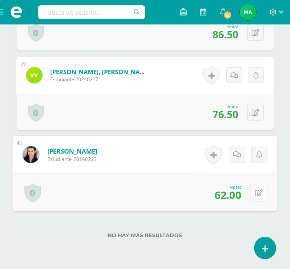
click at [256, 192] on icon at bounding box center [259, 192] width 8 height 7
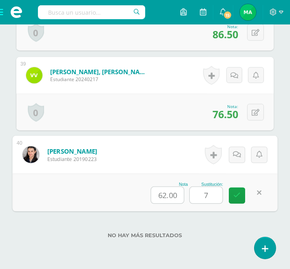
type input "70"
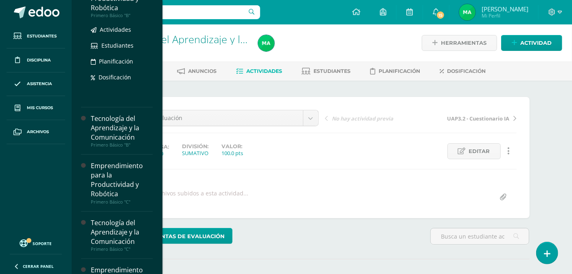
scroll to position [181, 0]
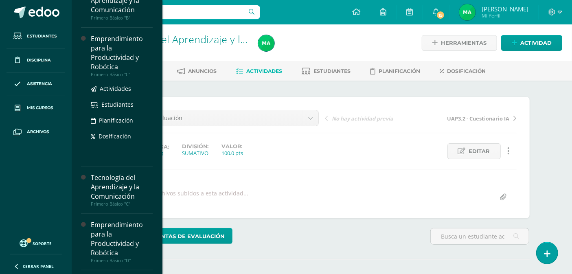
click at [112, 58] on div "Emprendimiento para la Productividad y Robótica" at bounding box center [122, 52] width 62 height 37
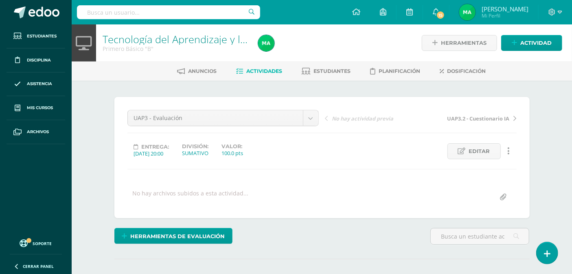
scroll to position [142, 0]
